Goal: Find specific page/section: Find specific page/section

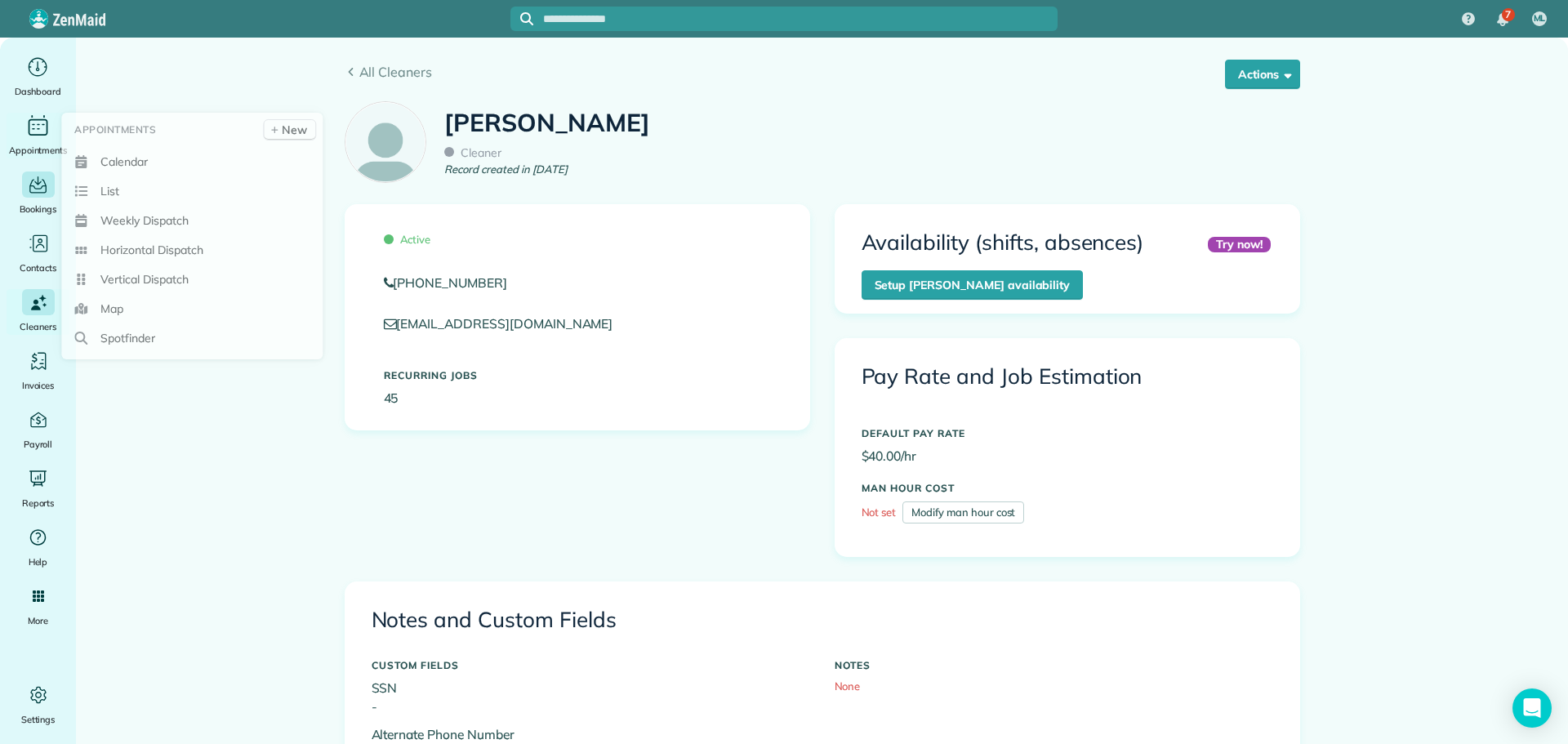
scroll to position [981, 0]
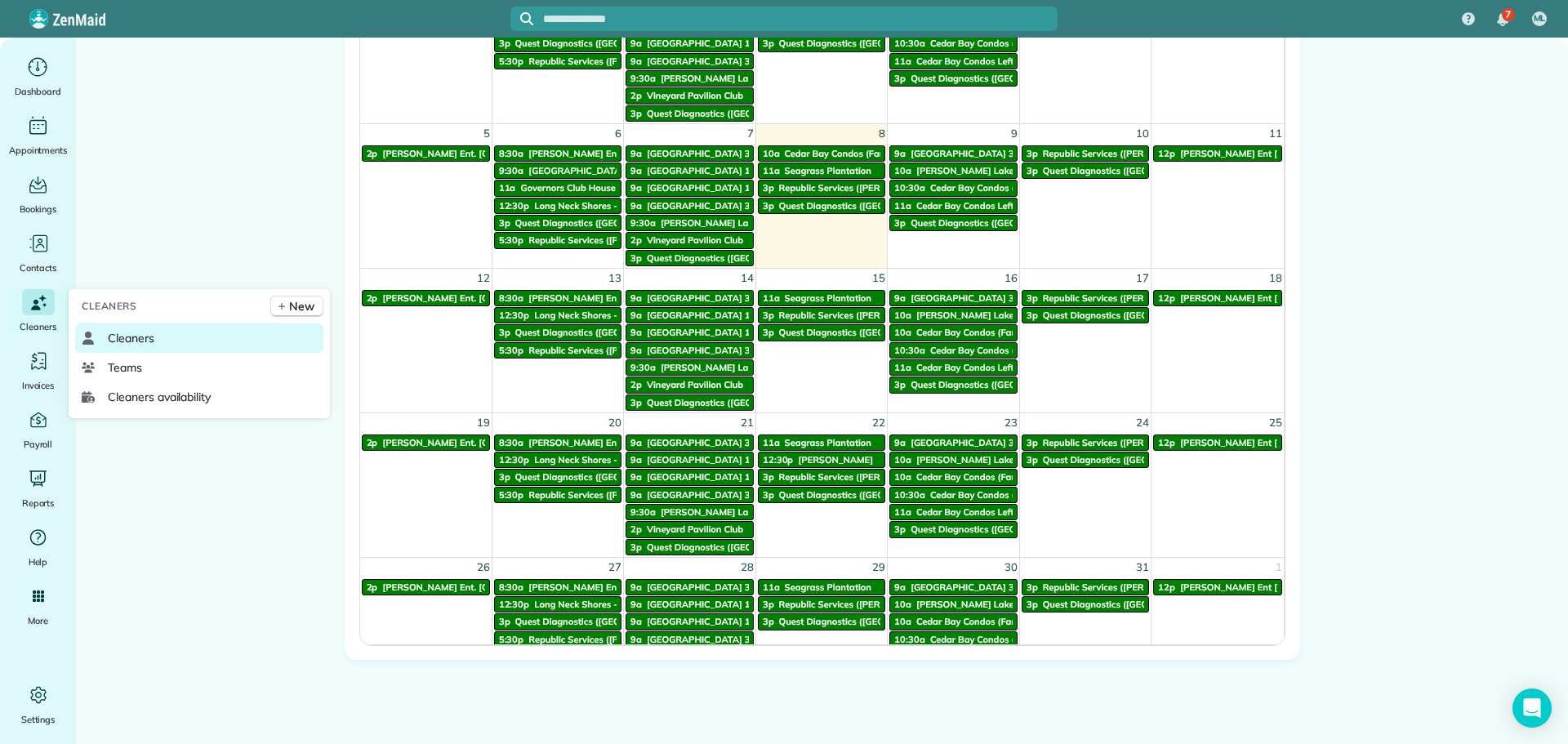
click at [99, 337] on link "Cleaners" at bounding box center [199, 338] width 248 height 30
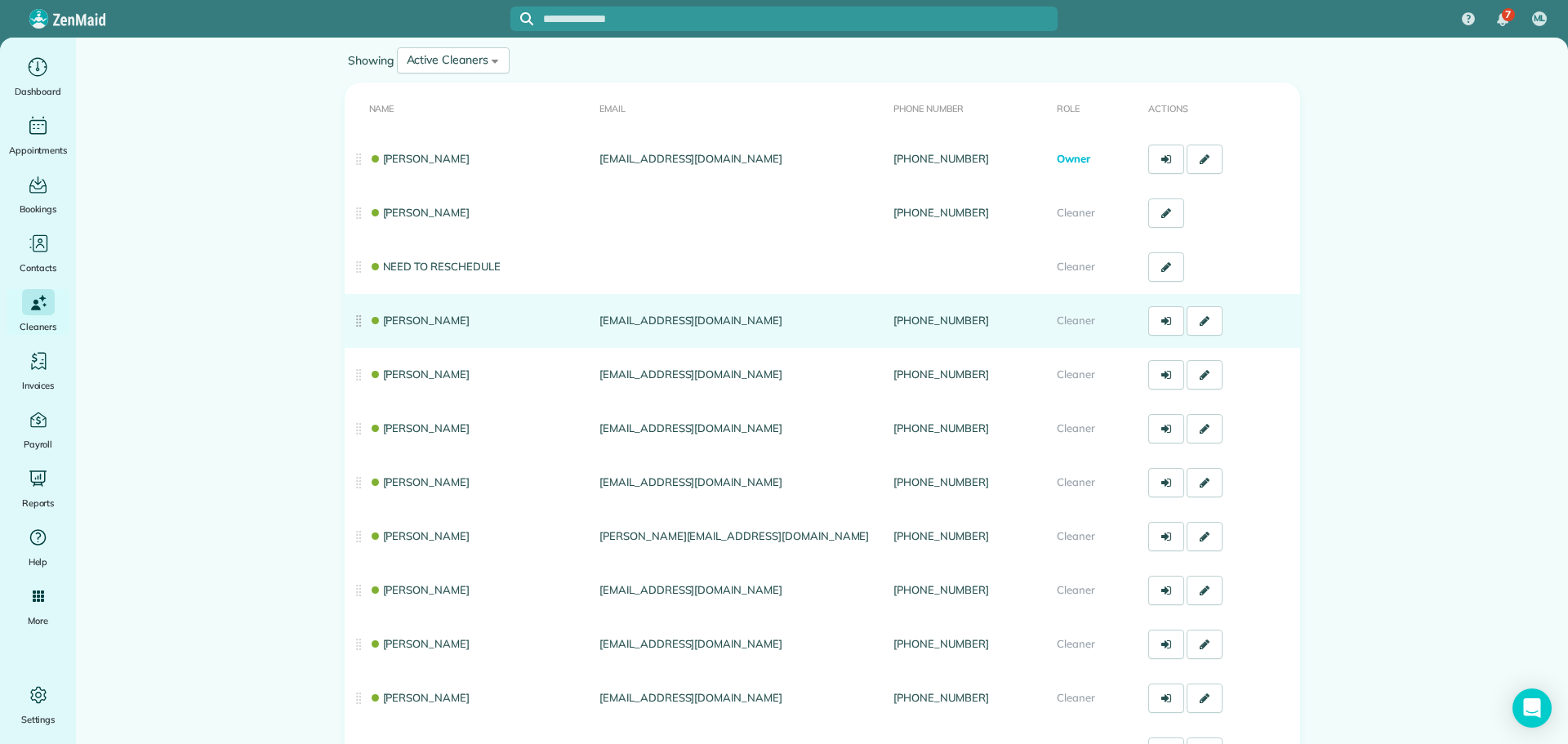
scroll to position [163, 0]
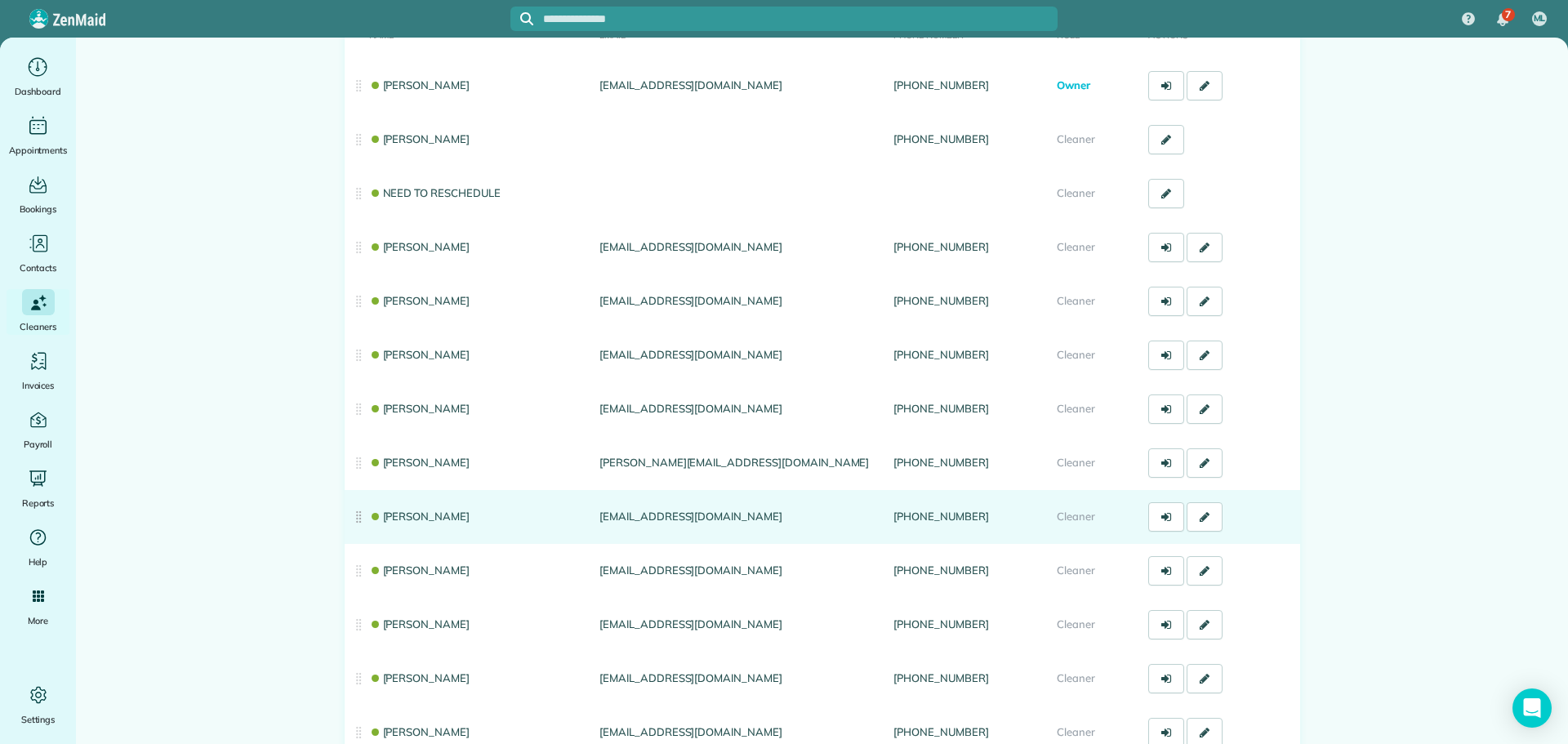
click at [423, 515] on link "Jackie Fiqueroa" at bounding box center [419, 516] width 101 height 13
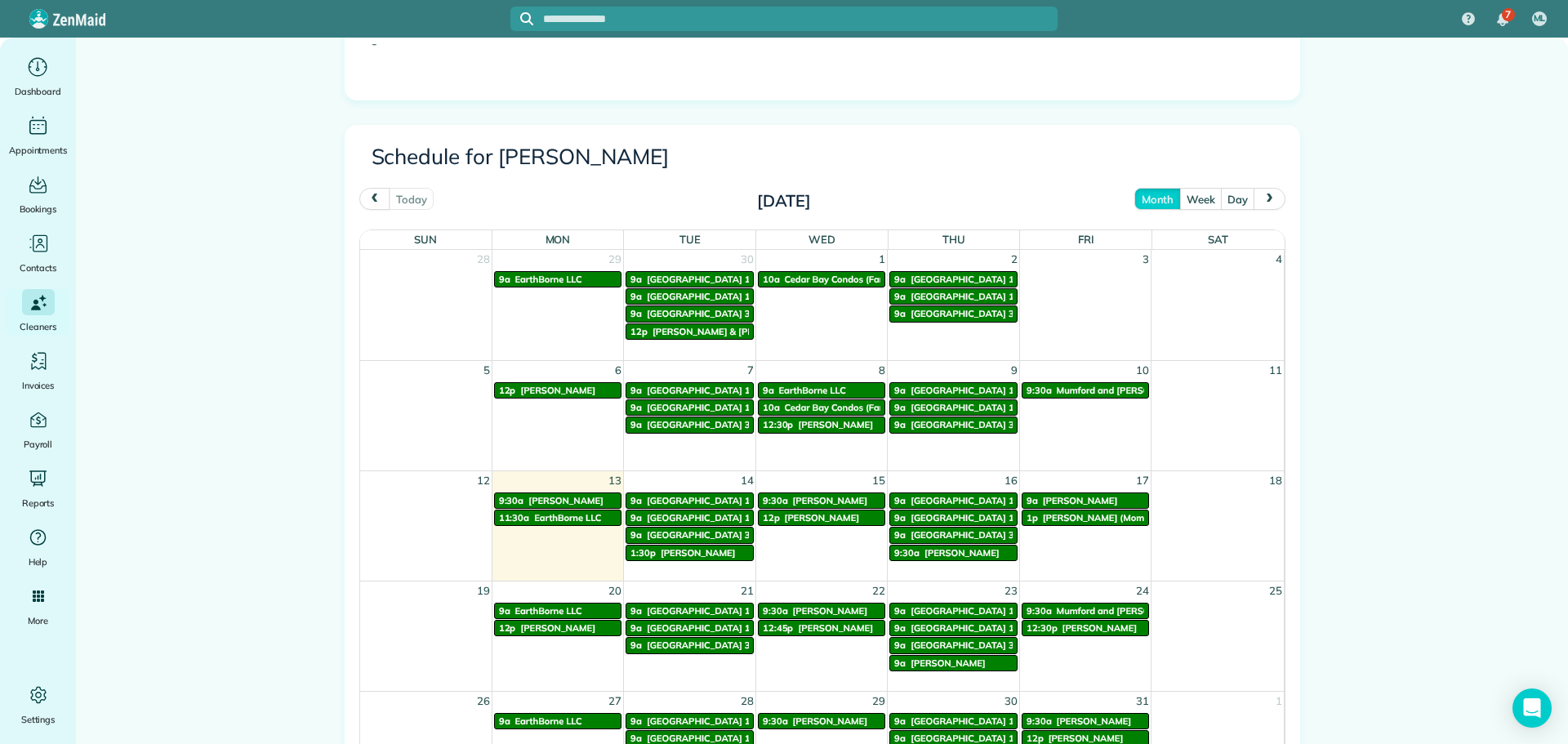
scroll to position [735, 0]
